Goal: Task Accomplishment & Management: Complete application form

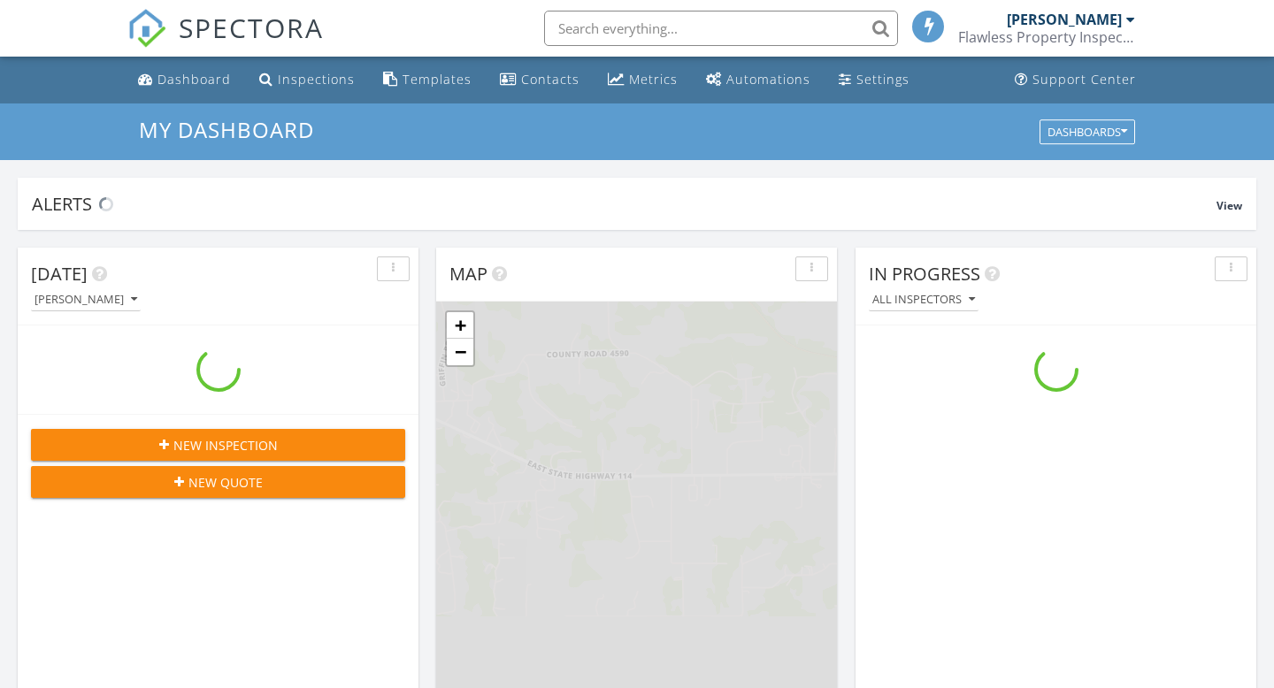
scroll to position [1611, 1274]
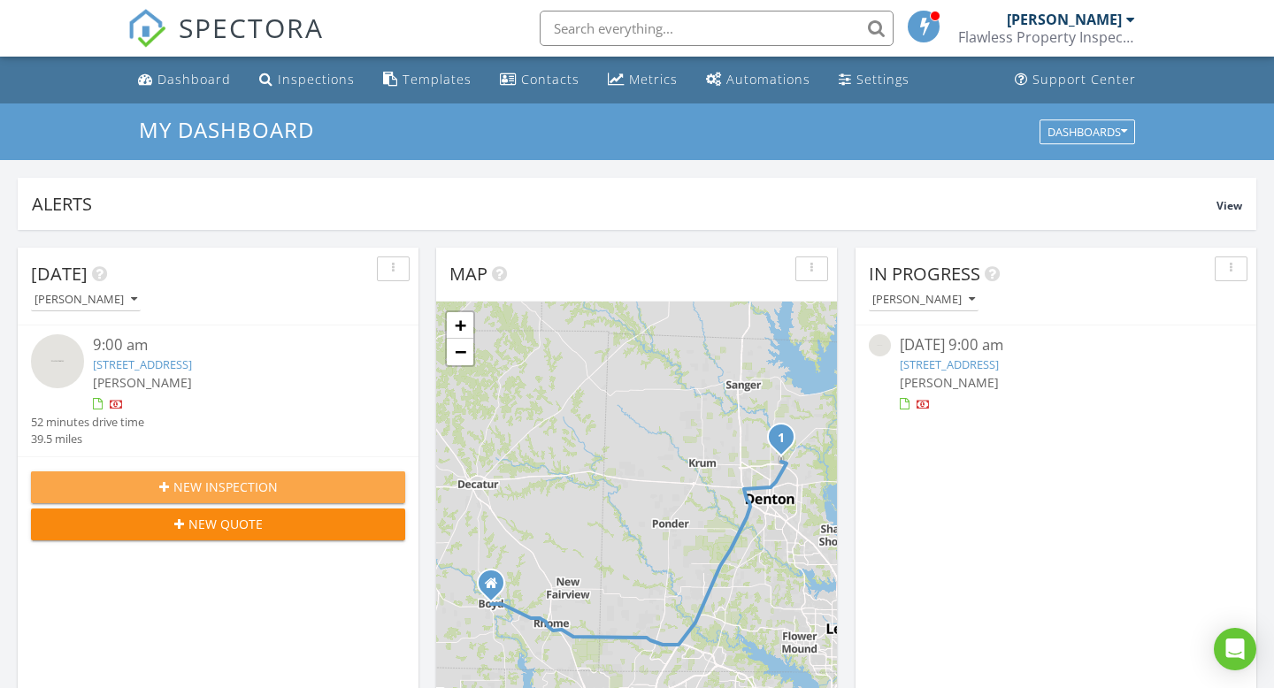
click at [270, 478] on span "New Inspection" at bounding box center [225, 487] width 104 height 19
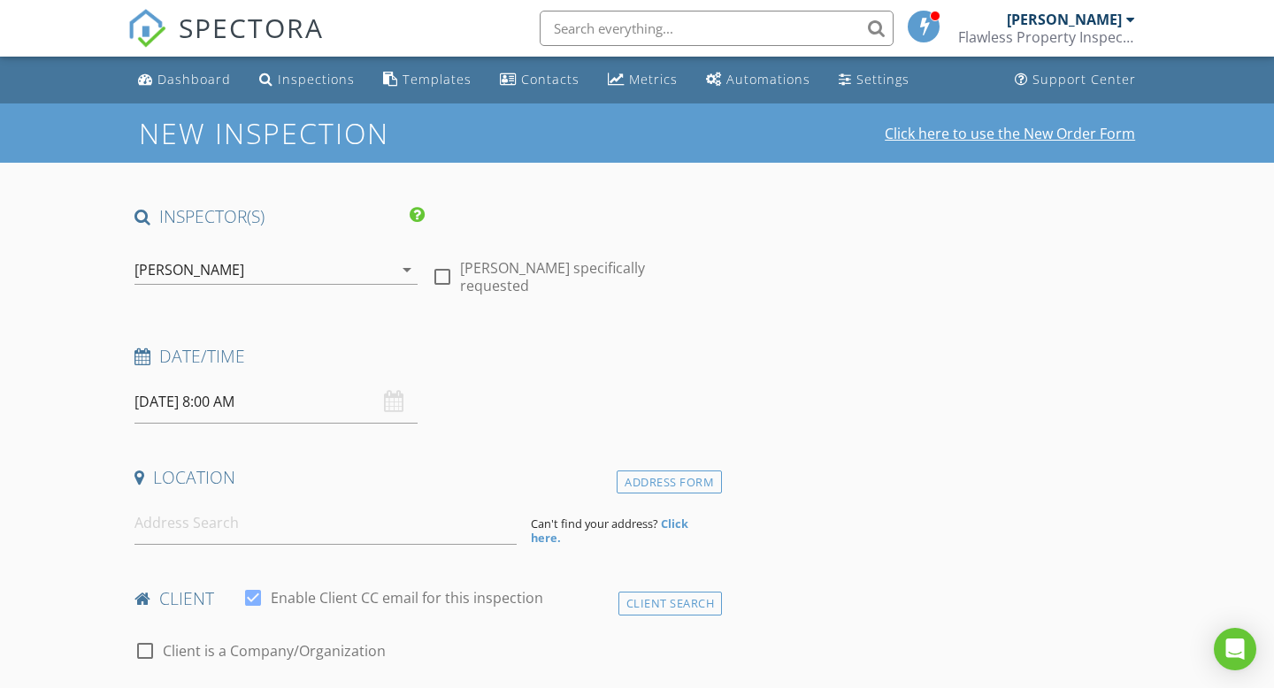
click at [946, 136] on link "Click here to use the New Order Form" at bounding box center [1009, 133] width 250 height 14
